Goal: Information Seeking & Learning: Understand process/instructions

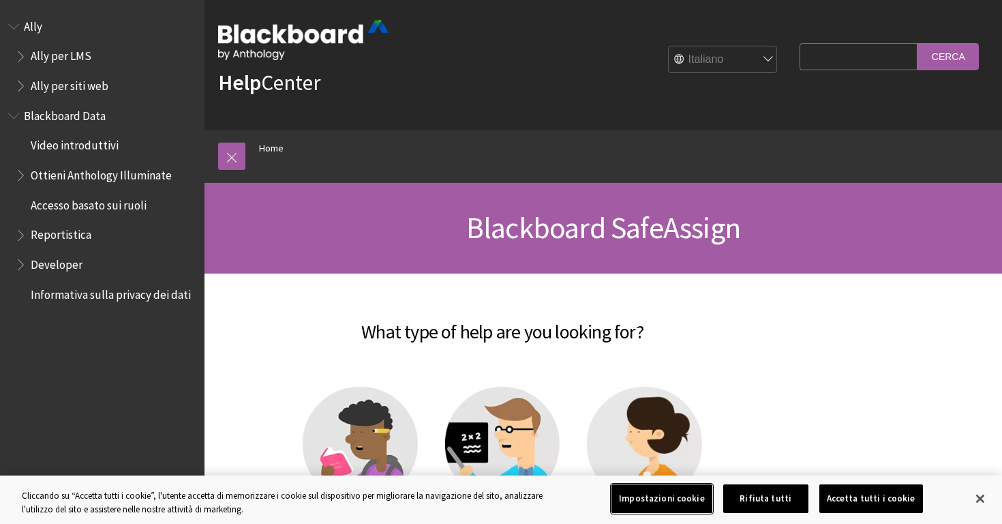
scroll to position [307, 0]
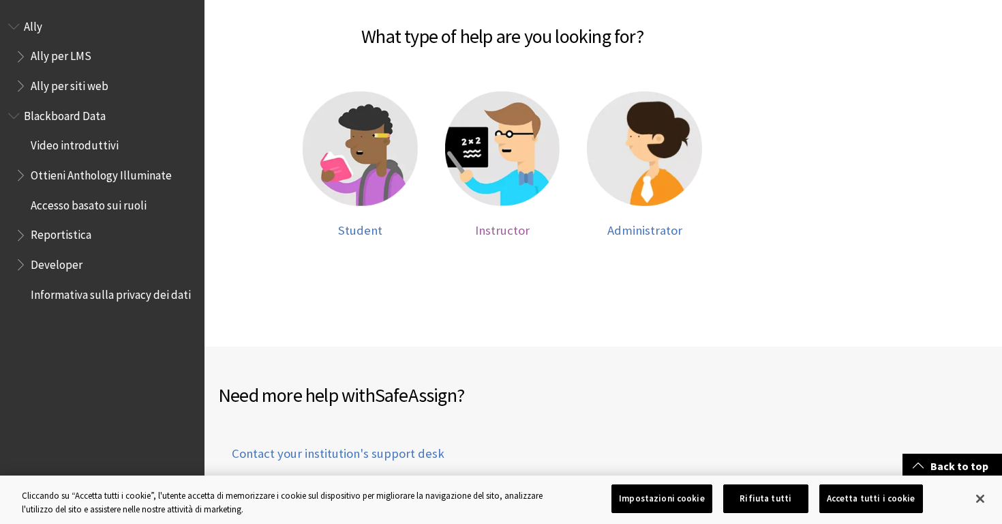
click at [502, 223] on span "Instructor" at bounding box center [502, 230] width 55 height 16
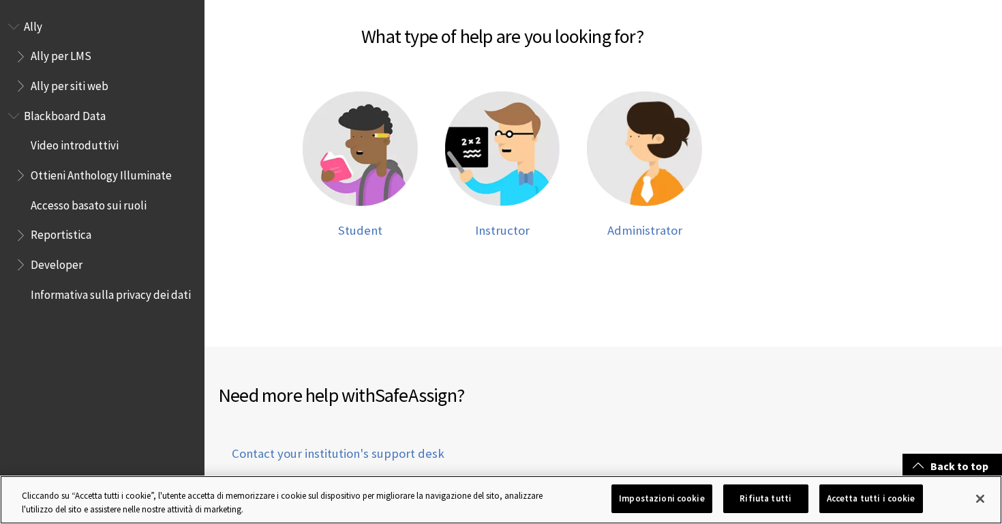
click at [848, 492] on button "Accetta tutti i cookie" at bounding box center [872, 498] width 104 height 29
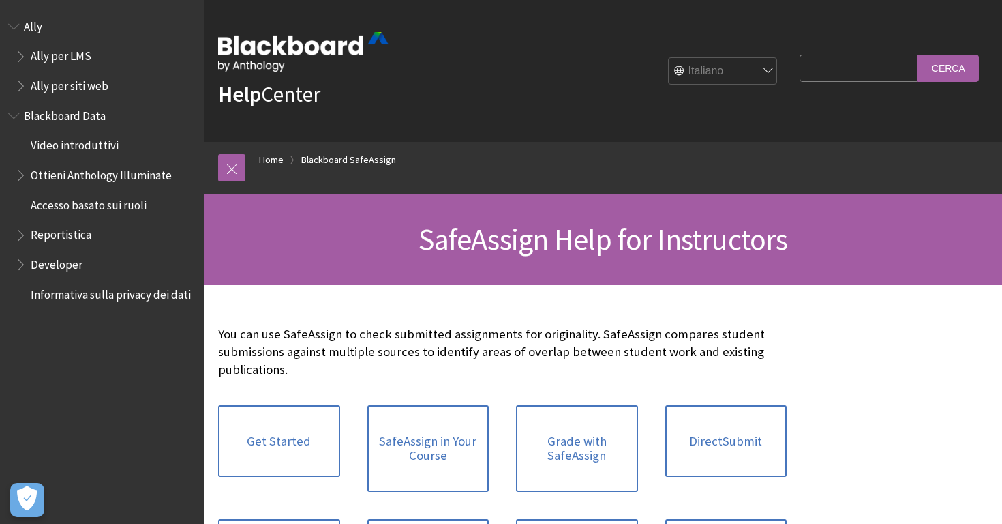
scroll to position [167, 0]
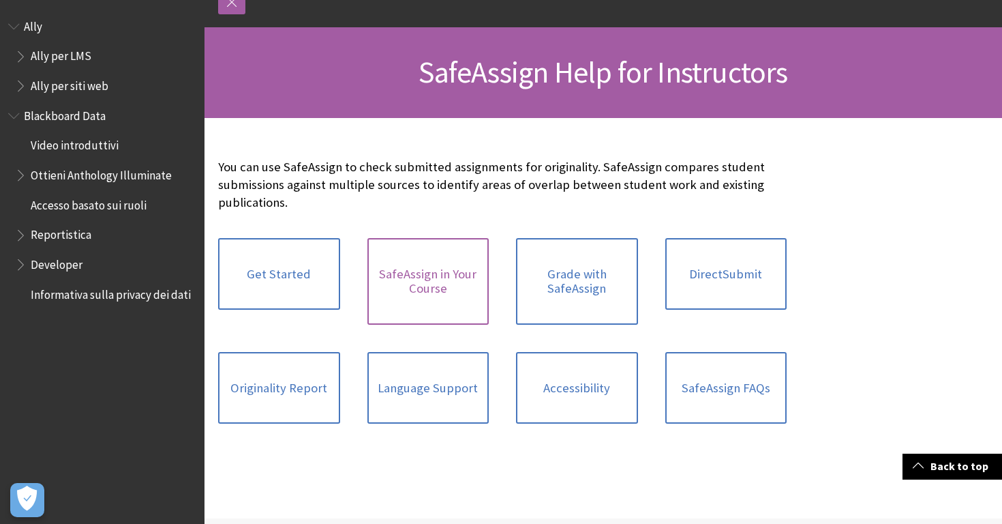
click at [458, 293] on link "SafeAssign in Your Course" at bounding box center [428, 281] width 122 height 87
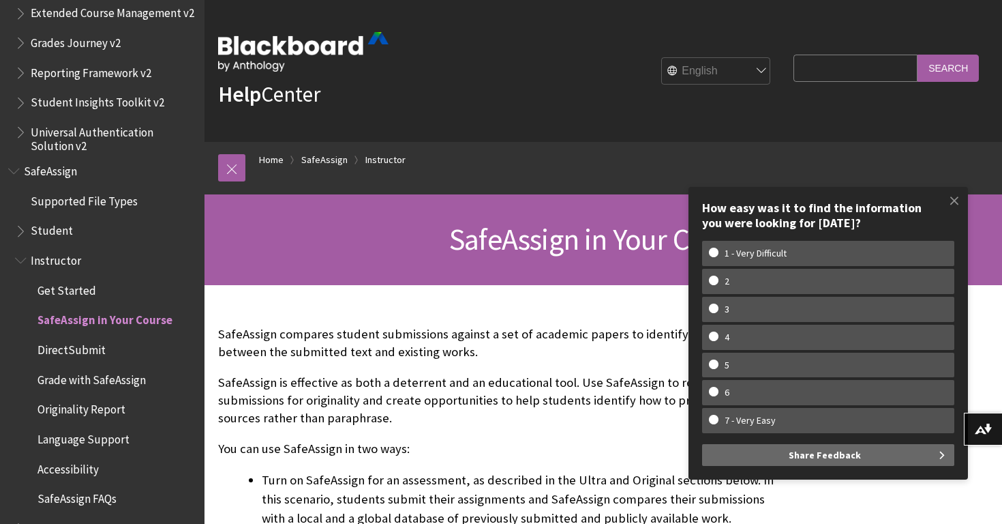
scroll to position [168, 0]
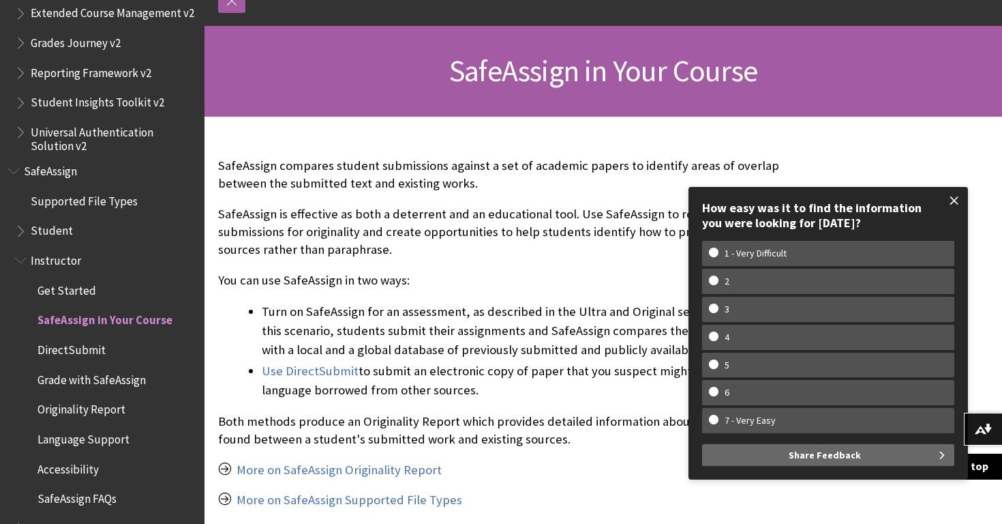
click at [959, 202] on span at bounding box center [954, 200] width 29 height 29
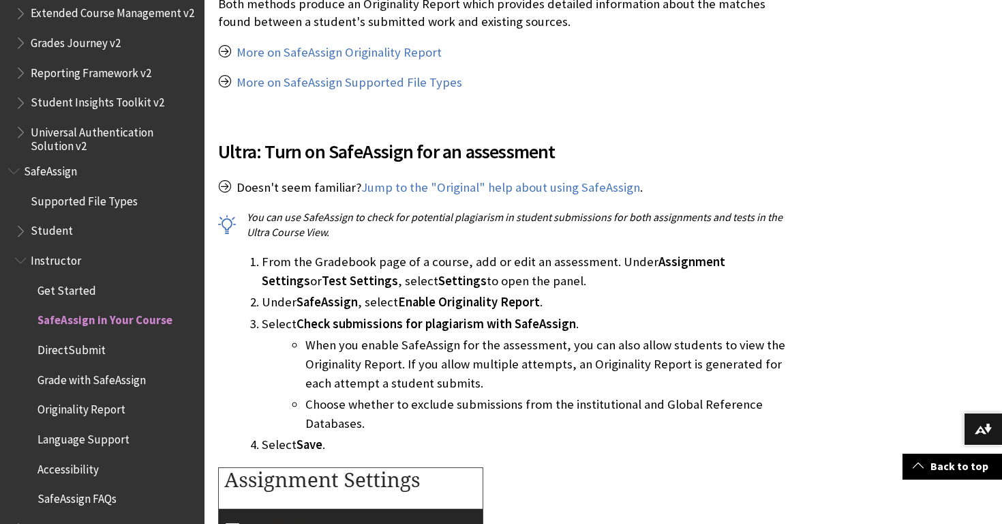
scroll to position [586, 0]
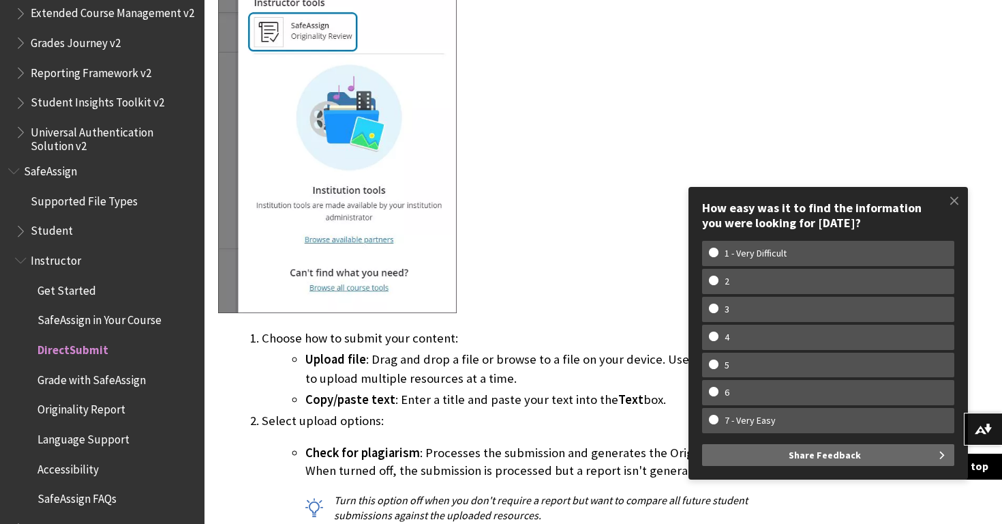
scroll to position [1021, 0]
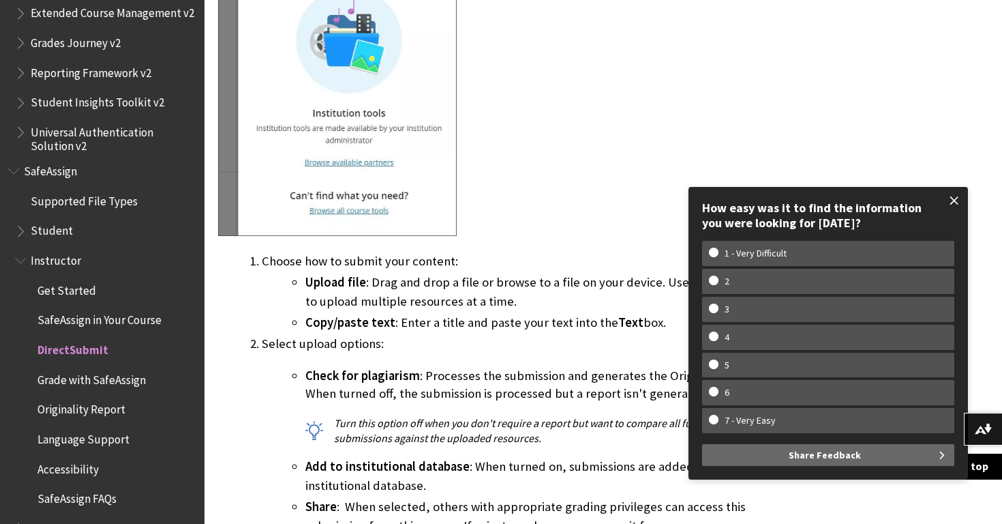
click at [955, 204] on span at bounding box center [954, 200] width 29 height 29
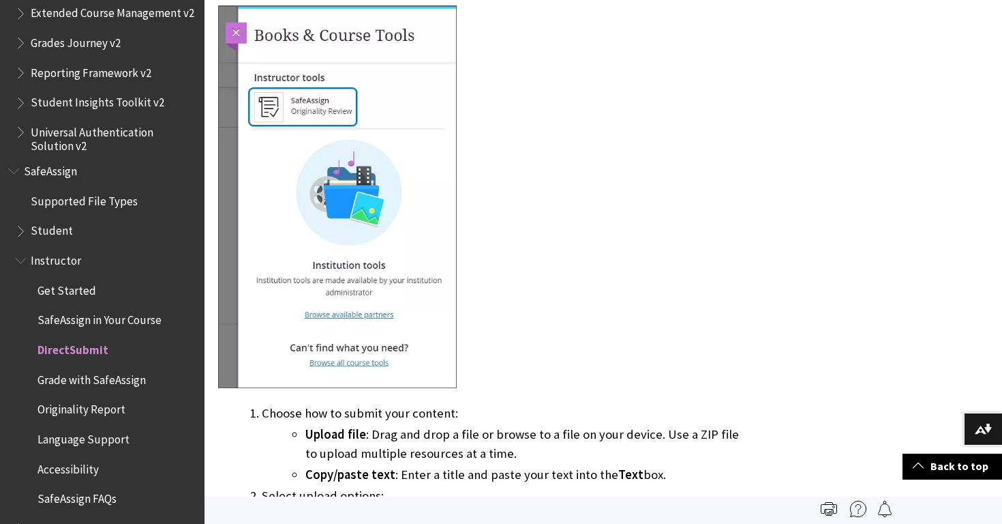
scroll to position [815, 0]
